Goal: Task Accomplishment & Management: Manage account settings

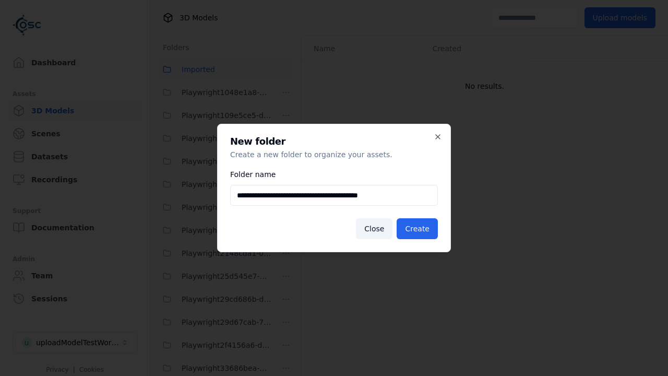
scroll to position [1746, 0]
type input "**********"
click at [419, 229] on button "Create" at bounding box center [417, 228] width 41 height 21
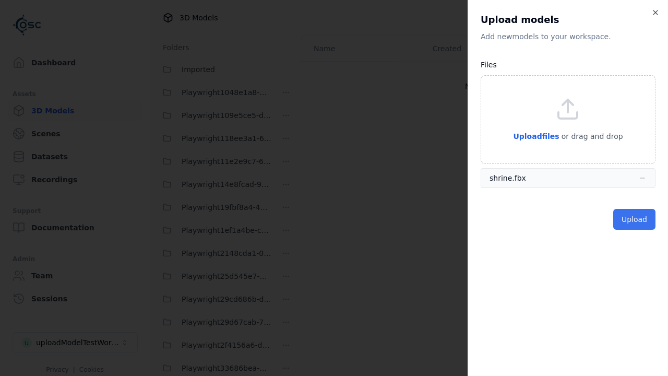
click at [635, 219] on button "Upload" at bounding box center [634, 219] width 42 height 21
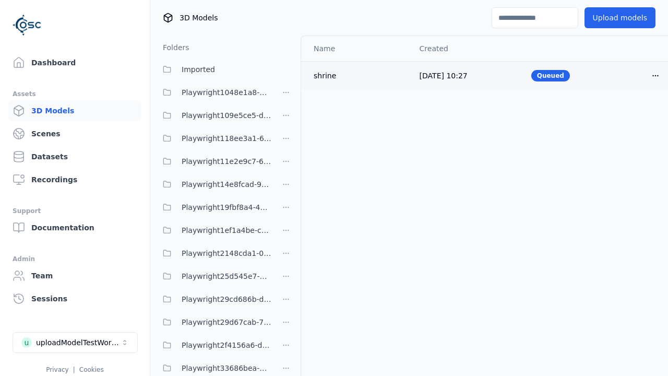
click at [656, 75] on html "Support Dashboard Assets 3D Models Scenes Datasets Recordings Support Documenta…" at bounding box center [334, 188] width 668 height 376
click at [633, 116] on div "Delete" at bounding box center [633, 116] width 62 height 17
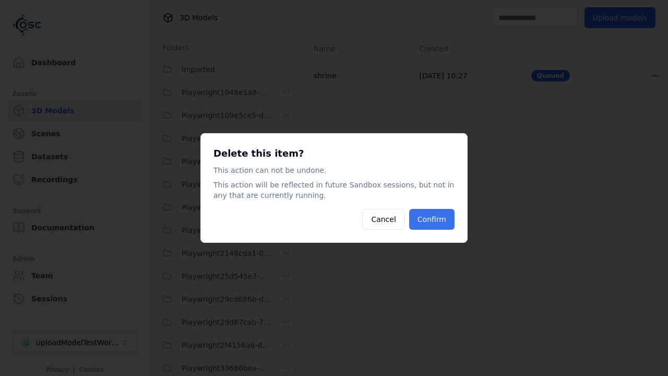
click at [433, 219] on button "Confirm" at bounding box center [431, 219] width 45 height 21
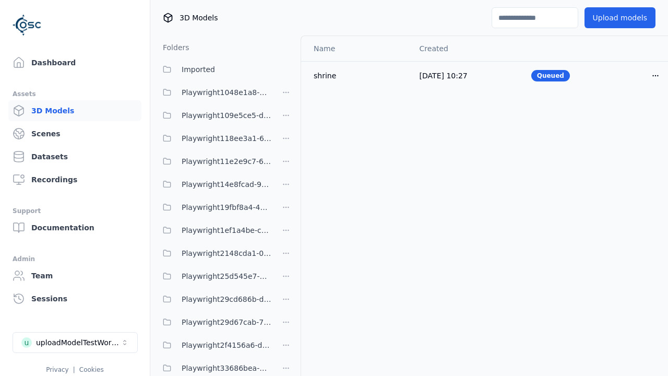
click at [286, 188] on html "Support Dashboard Assets 3D Models Scenes Datasets Recordings Support Documenta…" at bounding box center [334, 188] width 668 height 376
